Goal: Find specific page/section: Find specific page/section

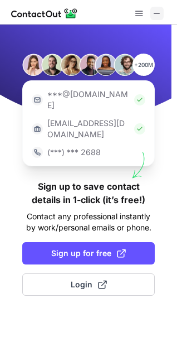
click at [156, 14] on span at bounding box center [157, 13] width 9 height 9
